Goal: Participate in discussion: Engage in conversation with other users on a specific topic

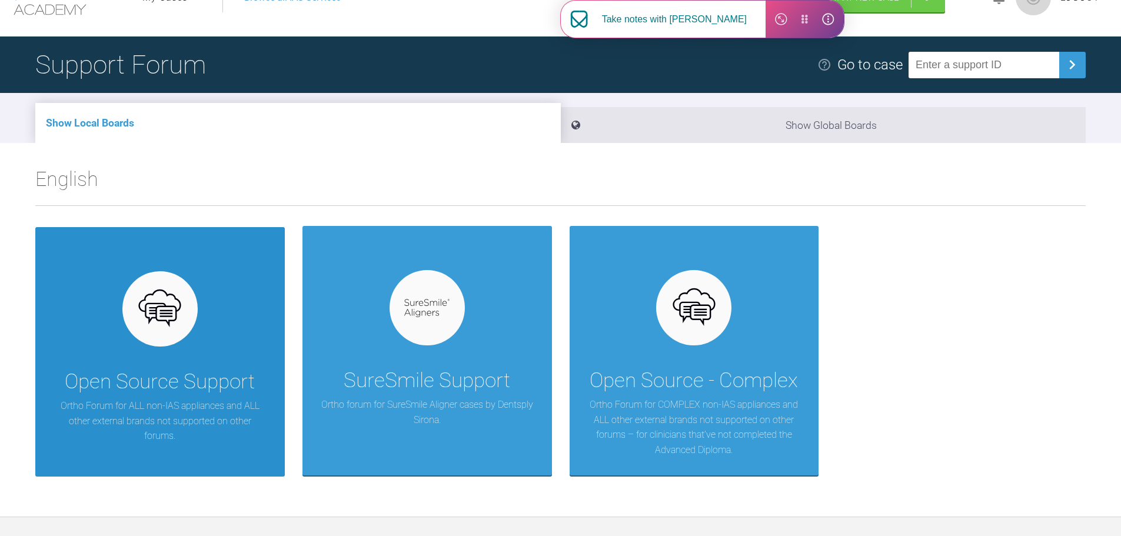
scroll to position [59, 0]
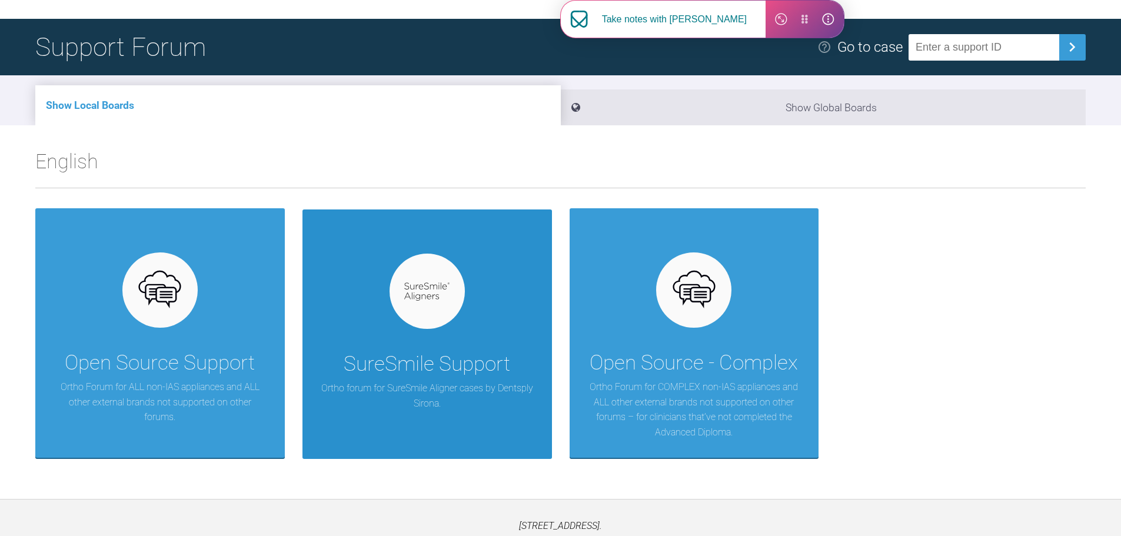
click at [423, 381] on p "Ortho forum for SureSmile Aligner cases by Dentsply Sirona." at bounding box center [427, 396] width 214 height 30
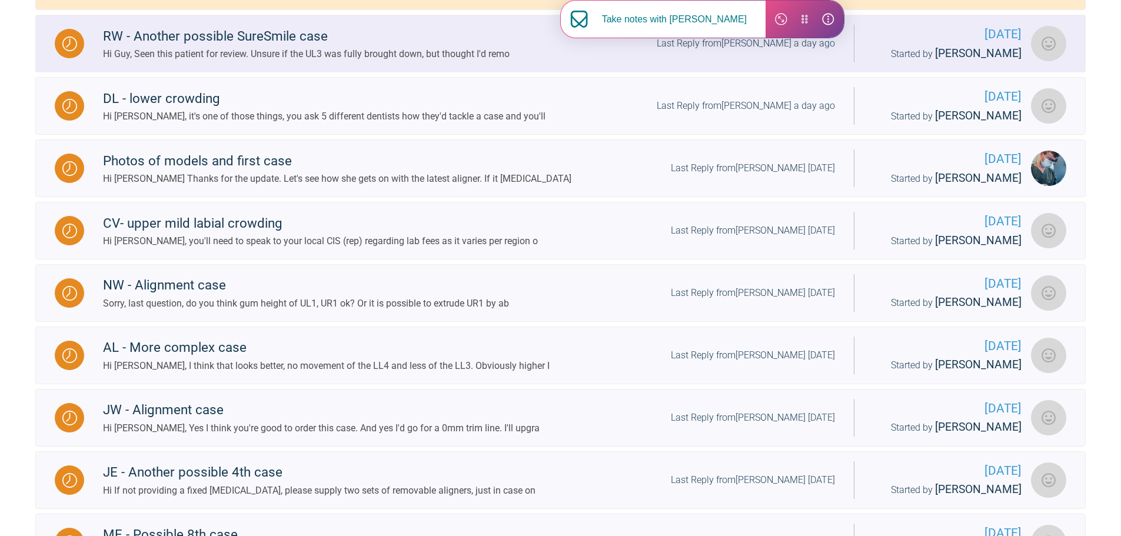
scroll to position [353, 0]
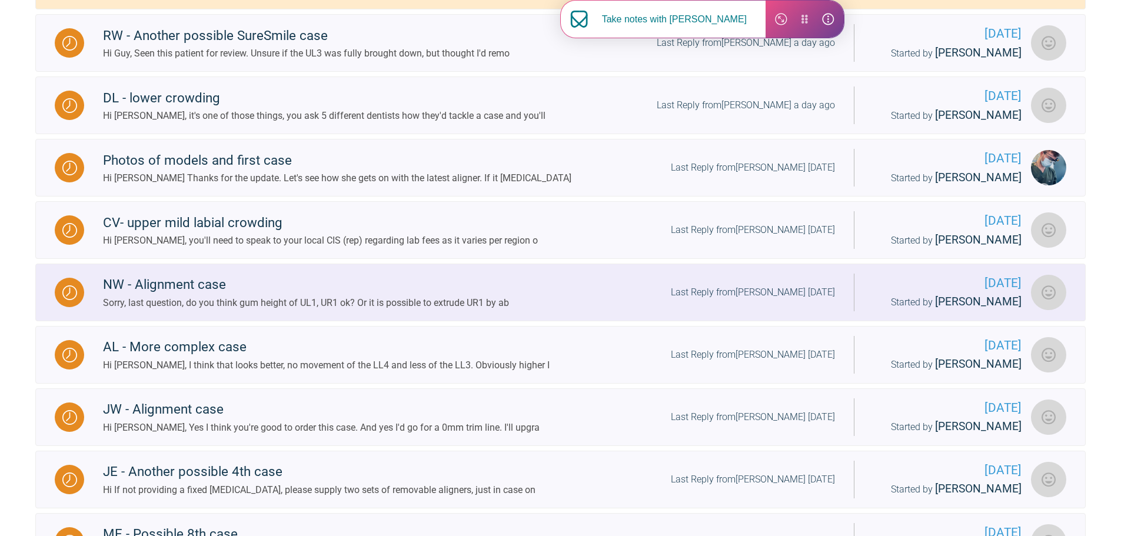
click at [214, 287] on div "NW - Alignment case" at bounding box center [306, 284] width 406 height 21
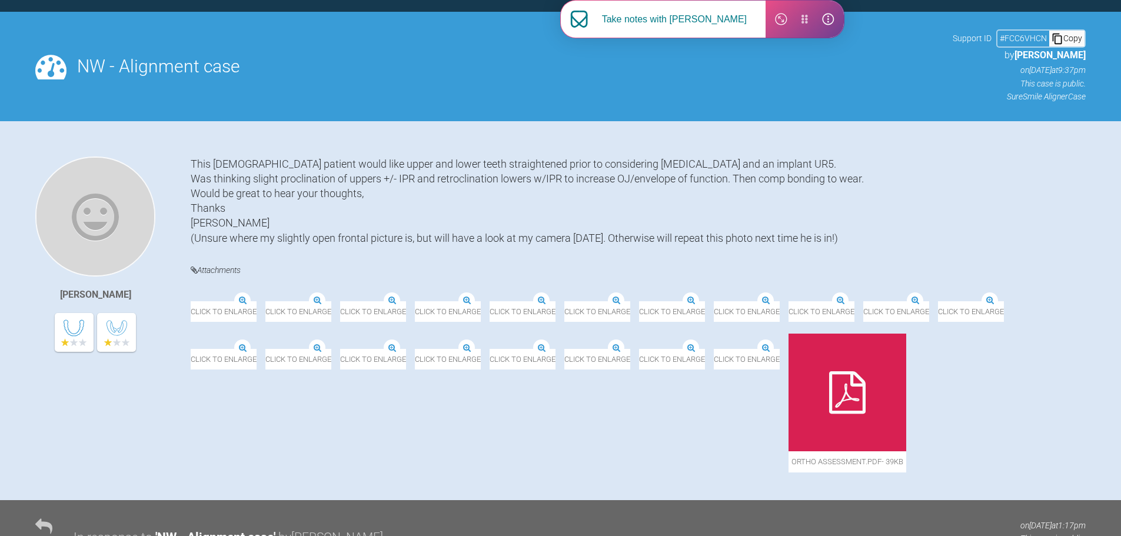
scroll to position [353, 0]
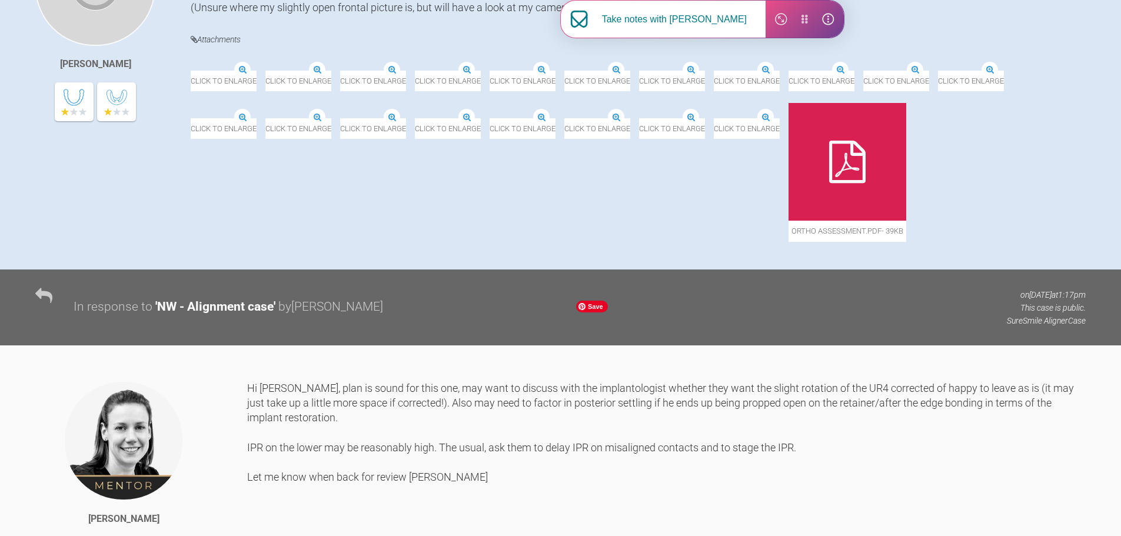
click at [639, 118] on img at bounding box center [639, 118] width 0 height 0
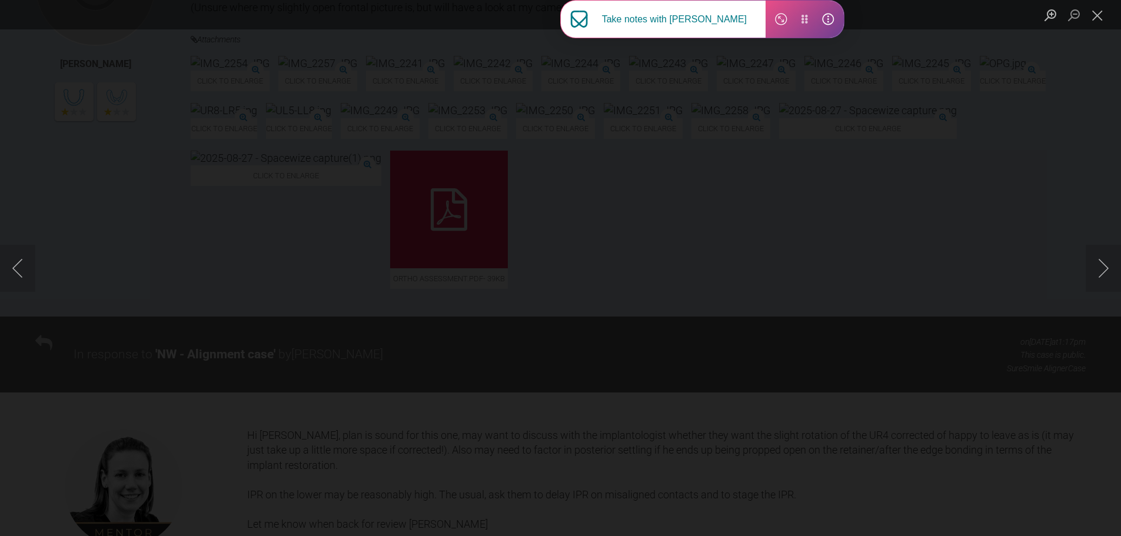
click at [50, 200] on div "Lightbox" at bounding box center [560, 268] width 1121 height 536
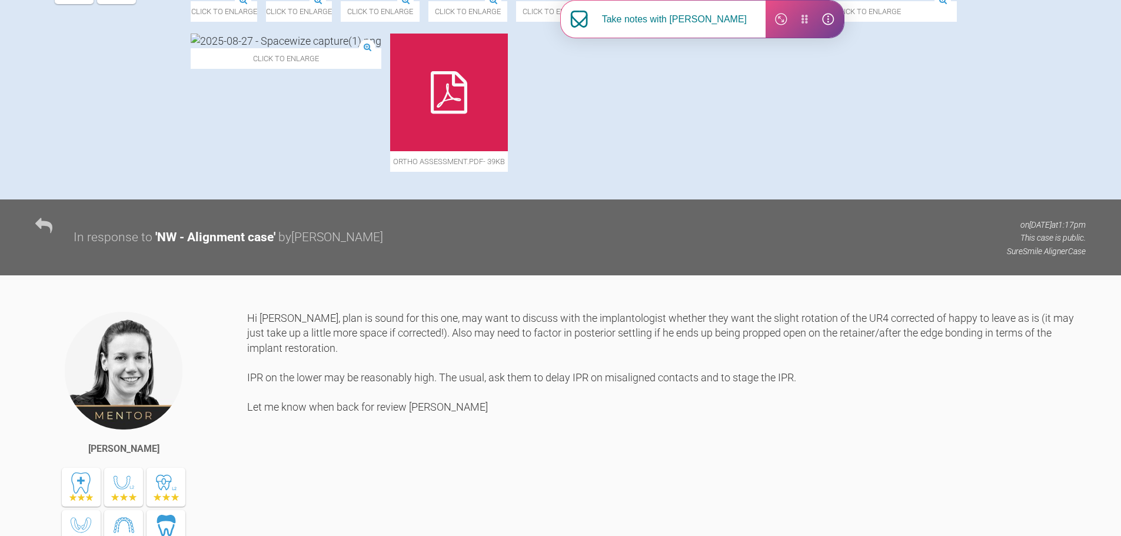
scroll to position [471, 0]
click at [467, 113] on icon at bounding box center [449, 92] width 36 height 42
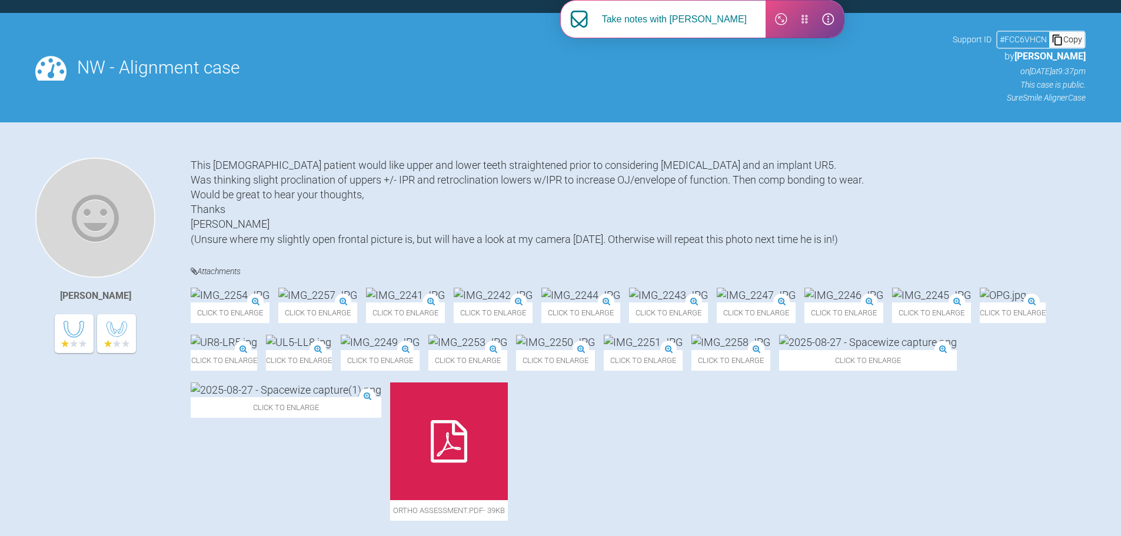
scroll to position [0, 0]
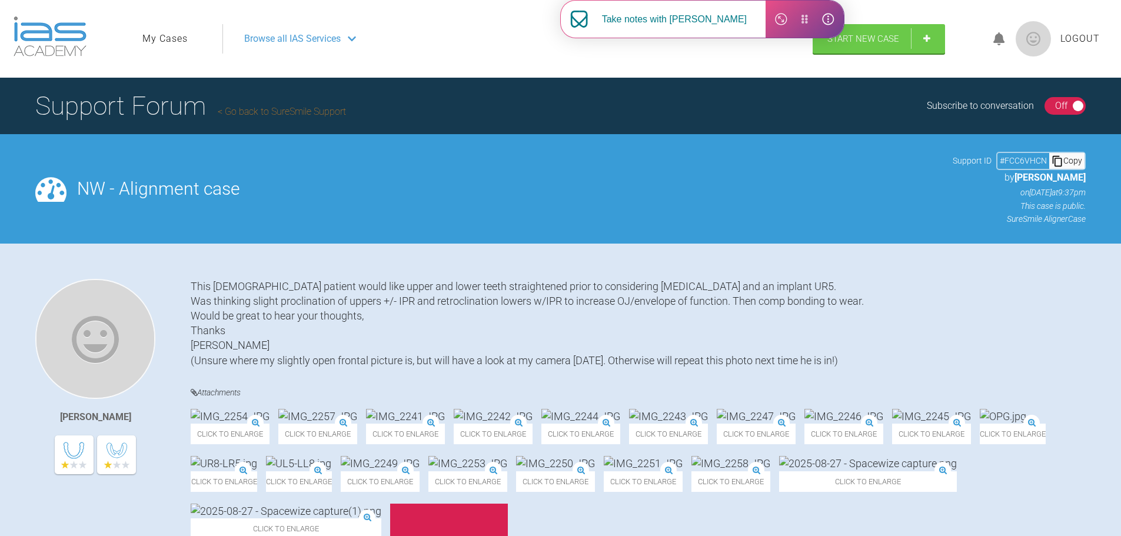
scroll to position [122, 0]
